Goal: Information Seeking & Learning: Learn about a topic

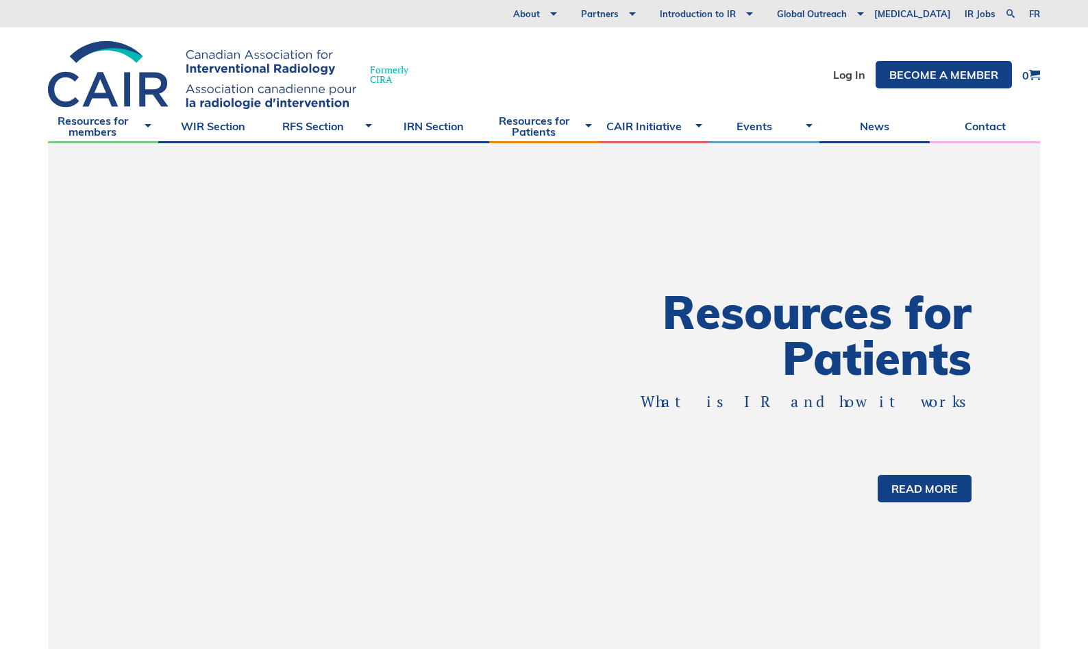
scroll to position [17, 0]
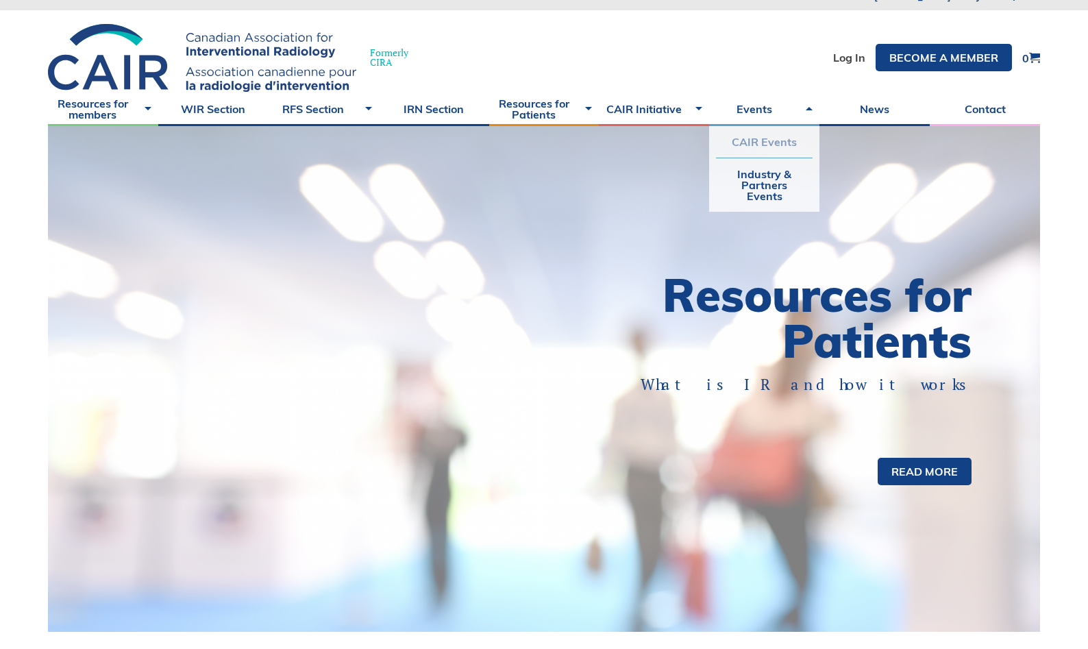
click at [756, 137] on link "CAIR Events" at bounding box center [764, 142] width 97 height 32
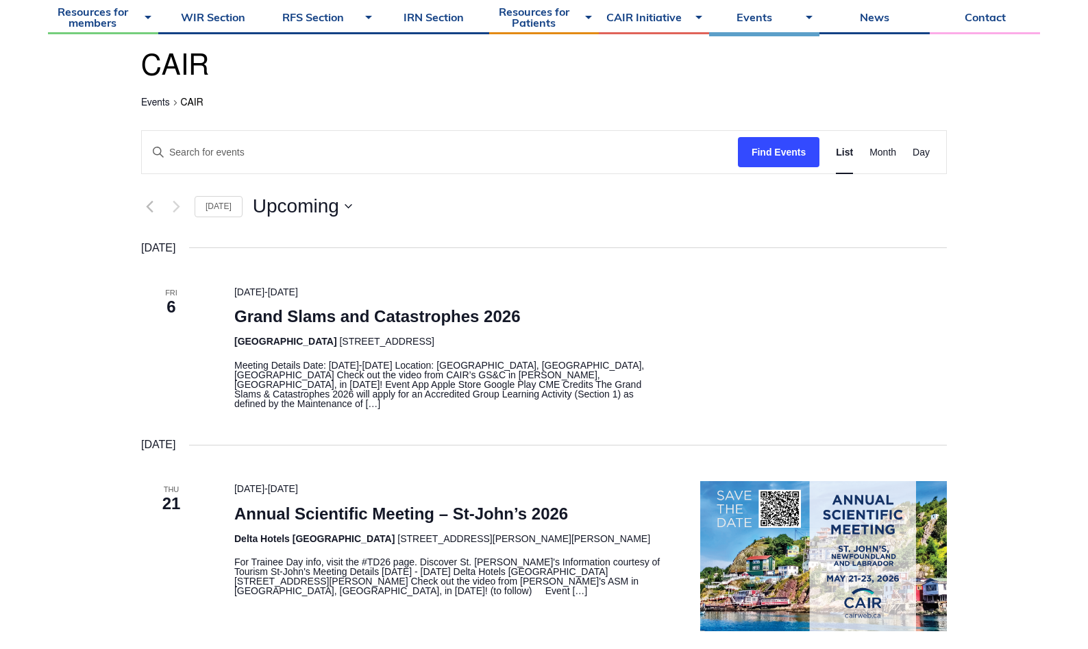
scroll to position [164, 0]
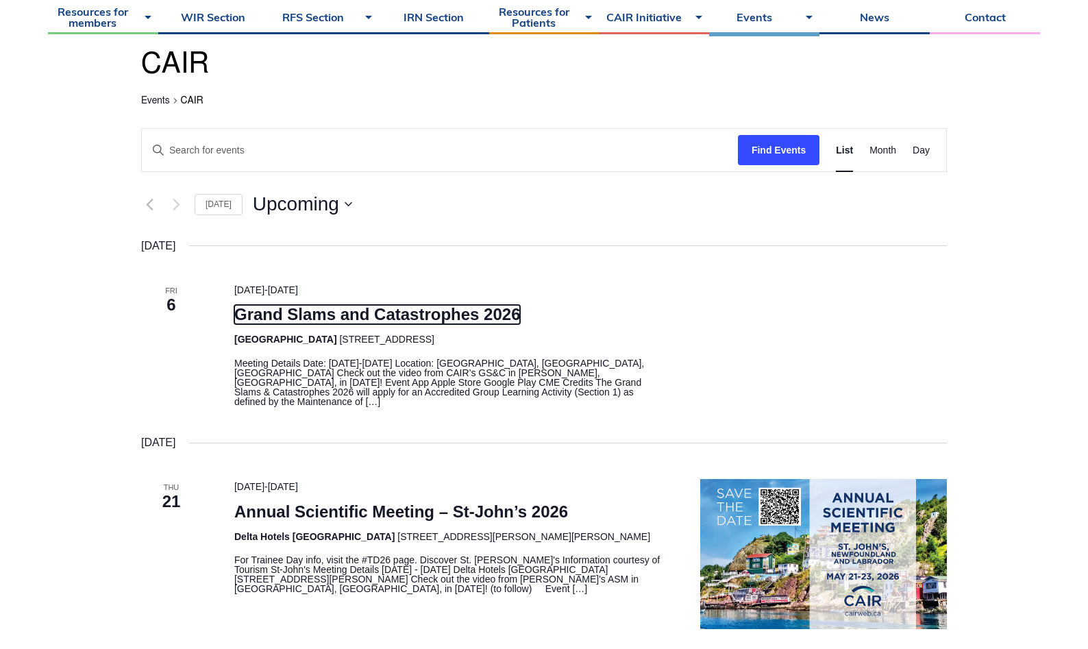
click at [334, 318] on link "Grand Slams and Catastrophes 2026" at bounding box center [377, 314] width 286 height 19
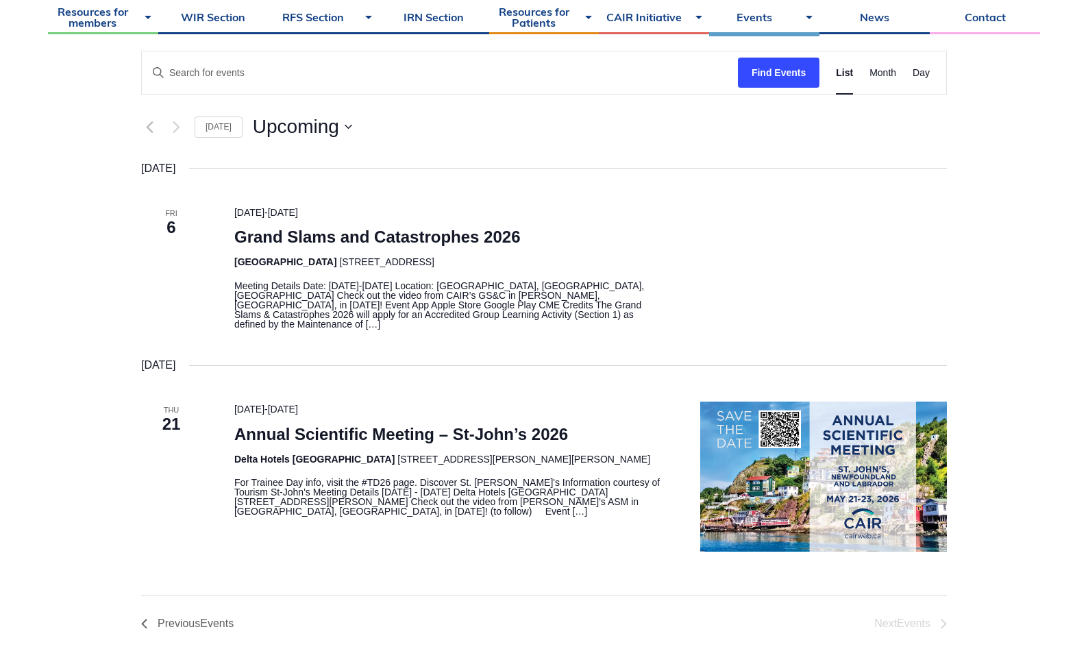
scroll to position [273, 0]
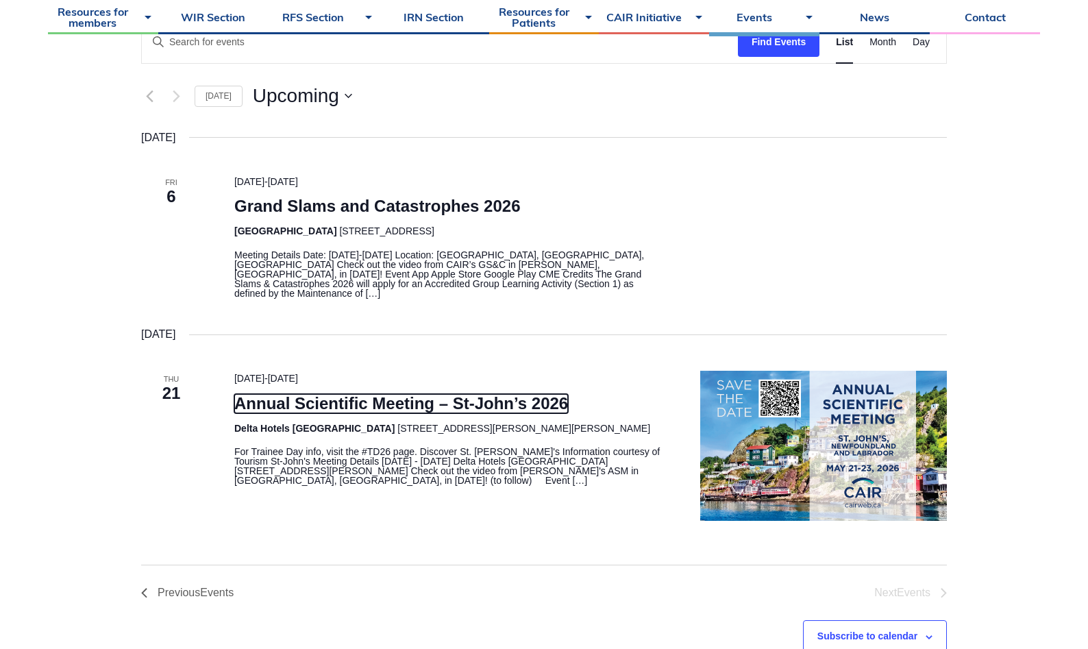
click at [336, 395] on link "Annual Scientific Meeting – St-John’s 2026" at bounding box center [401, 403] width 334 height 19
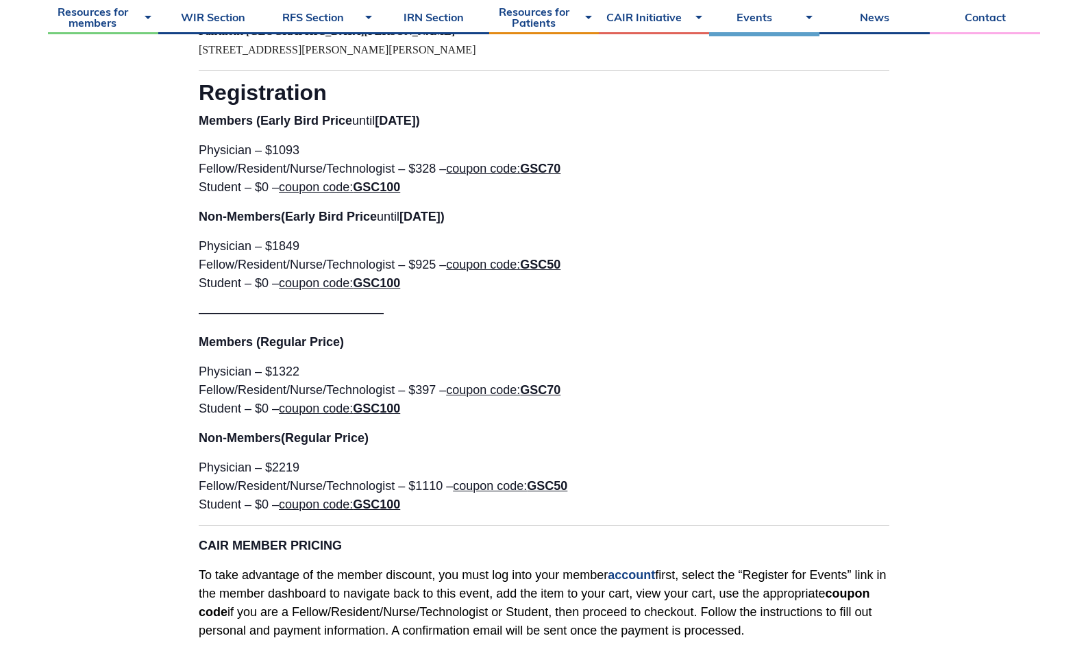
scroll to position [2285, 0]
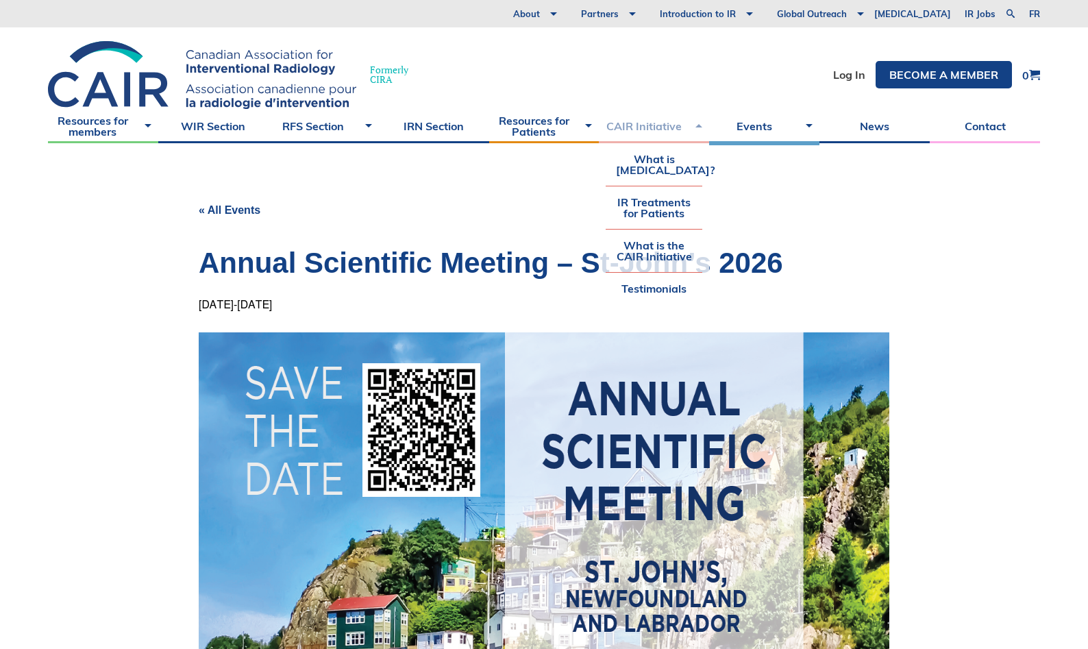
click at [612, 136] on link "CAIR Initiative" at bounding box center [654, 126] width 110 height 34
